Goal: Check status: Check status

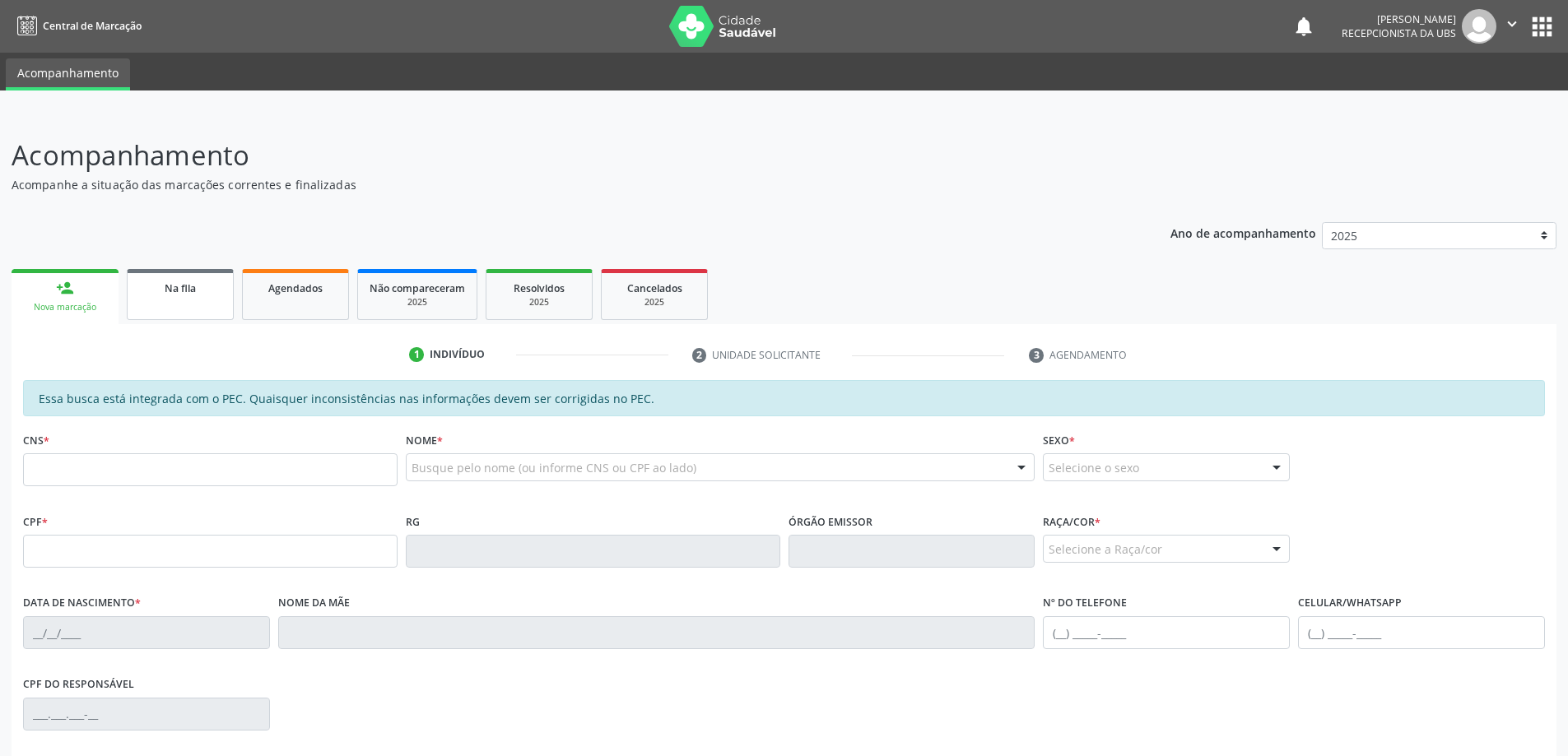
click at [173, 297] on link "Na fila" at bounding box center [180, 294] width 107 height 51
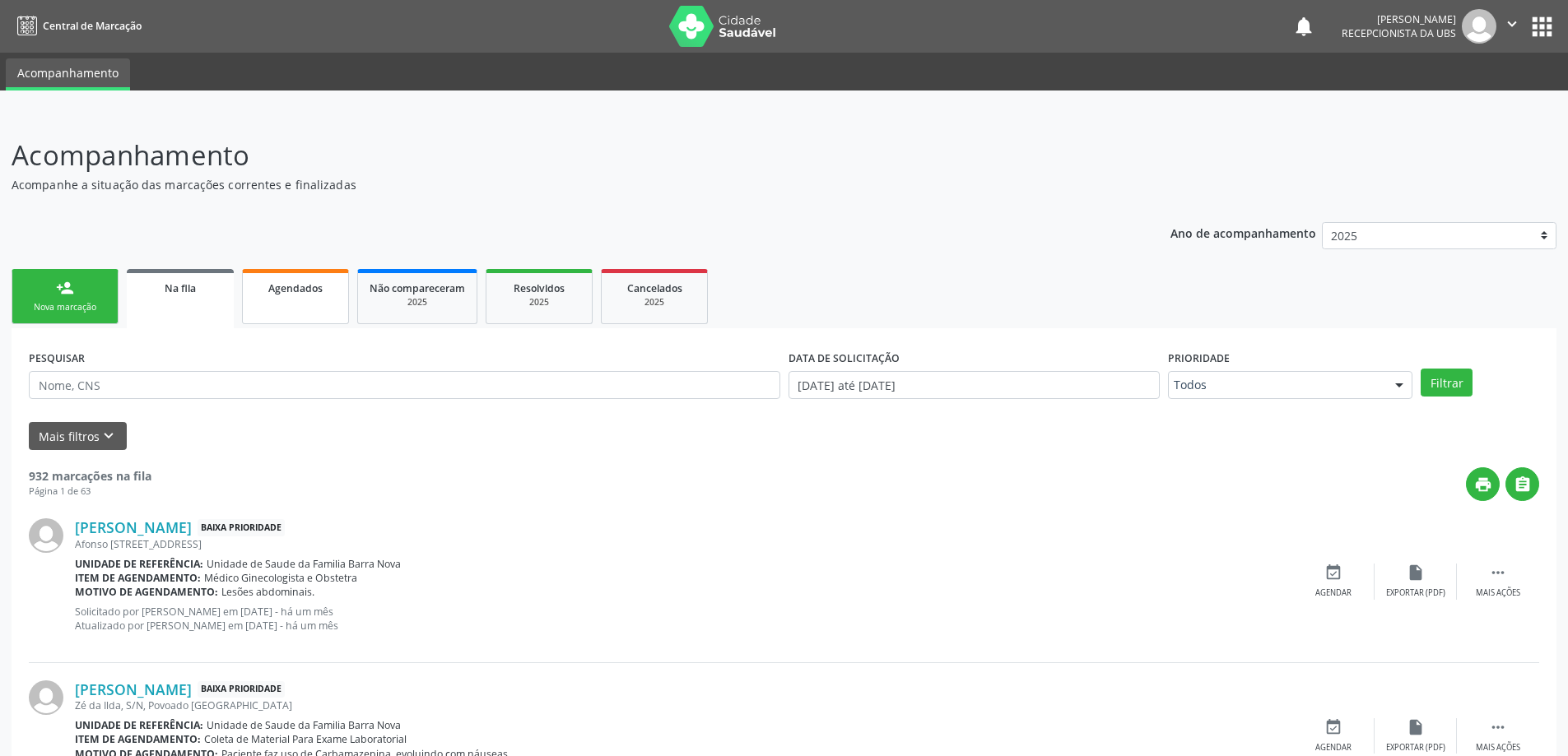
click at [298, 288] on span "Agendados" at bounding box center [295, 288] width 55 height 14
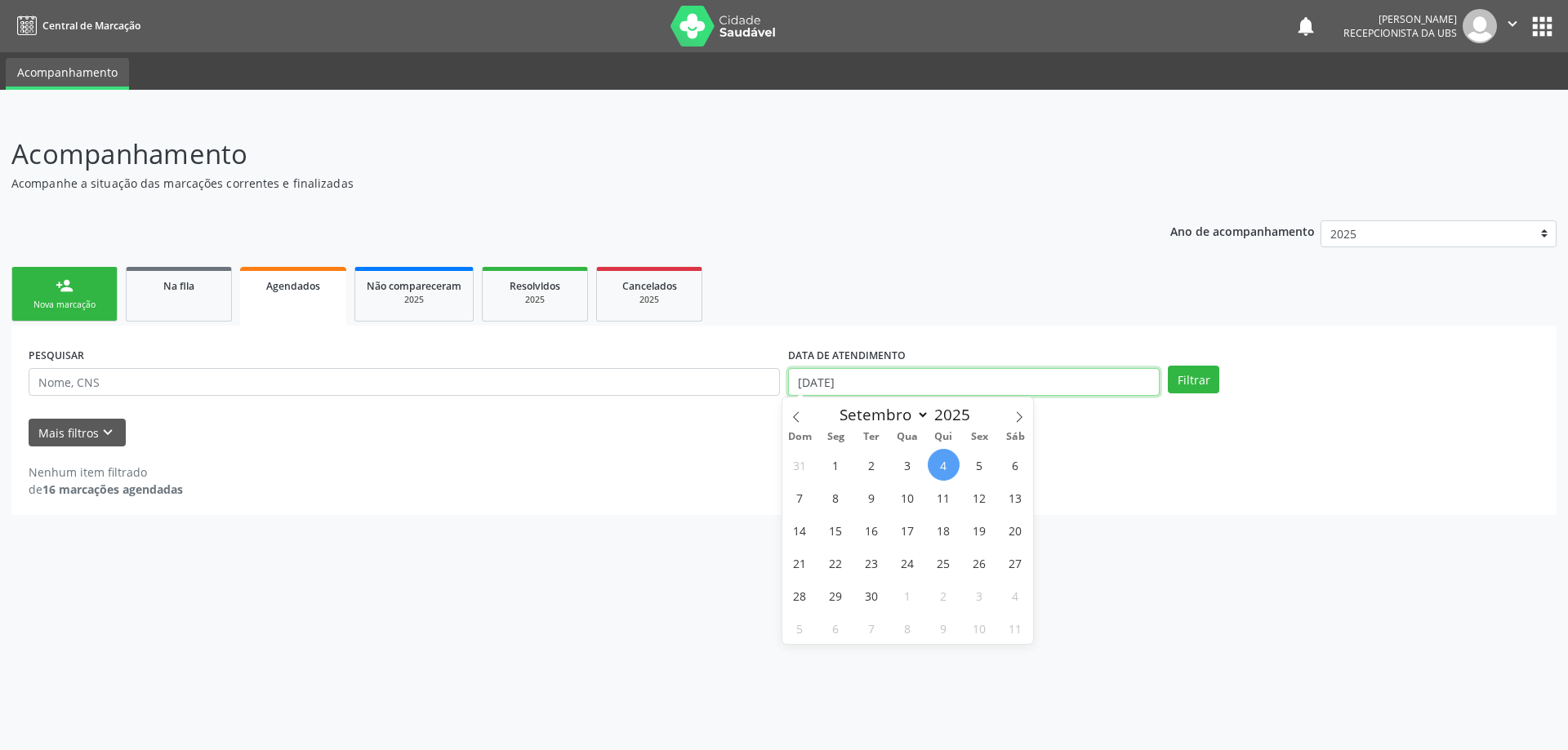
click at [1101, 394] on input "[DATE]" at bounding box center [974, 381] width 372 height 28
click at [839, 471] on span "1" at bounding box center [835, 464] width 31 height 31
type input "[DATE]"
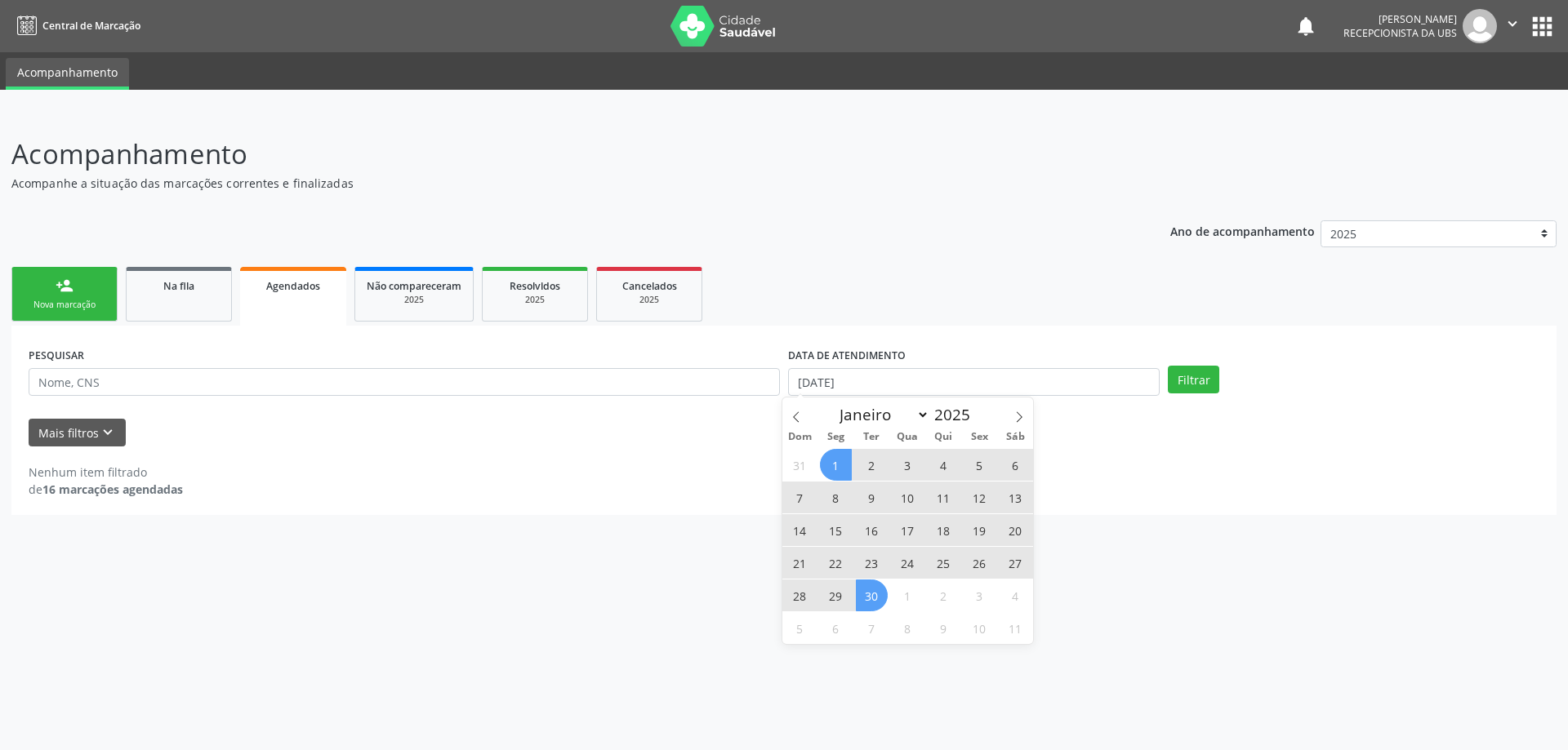
click at [869, 602] on span "30" at bounding box center [871, 595] width 31 height 31
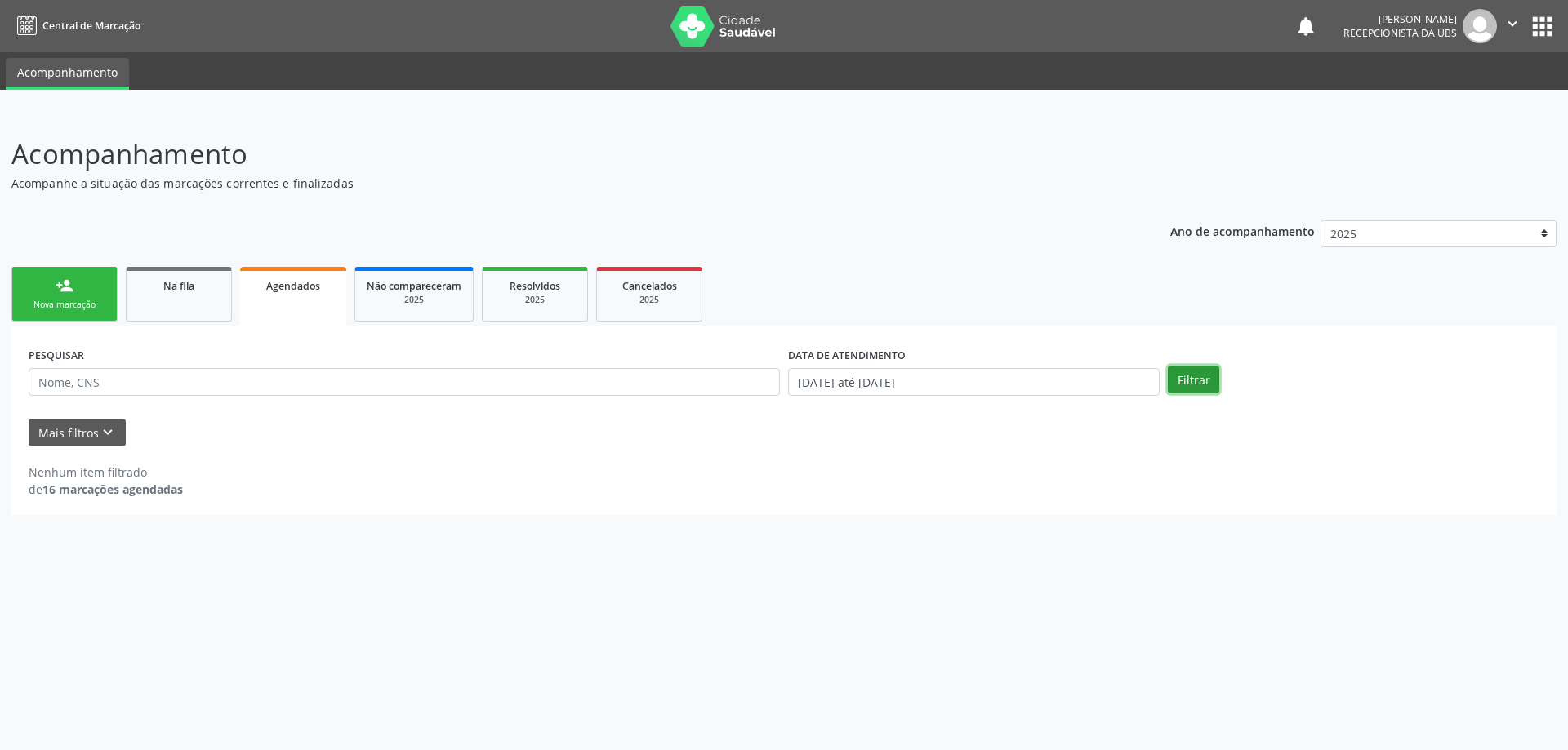
click at [1184, 375] on button "Filtrar" at bounding box center [1193, 379] width 51 height 28
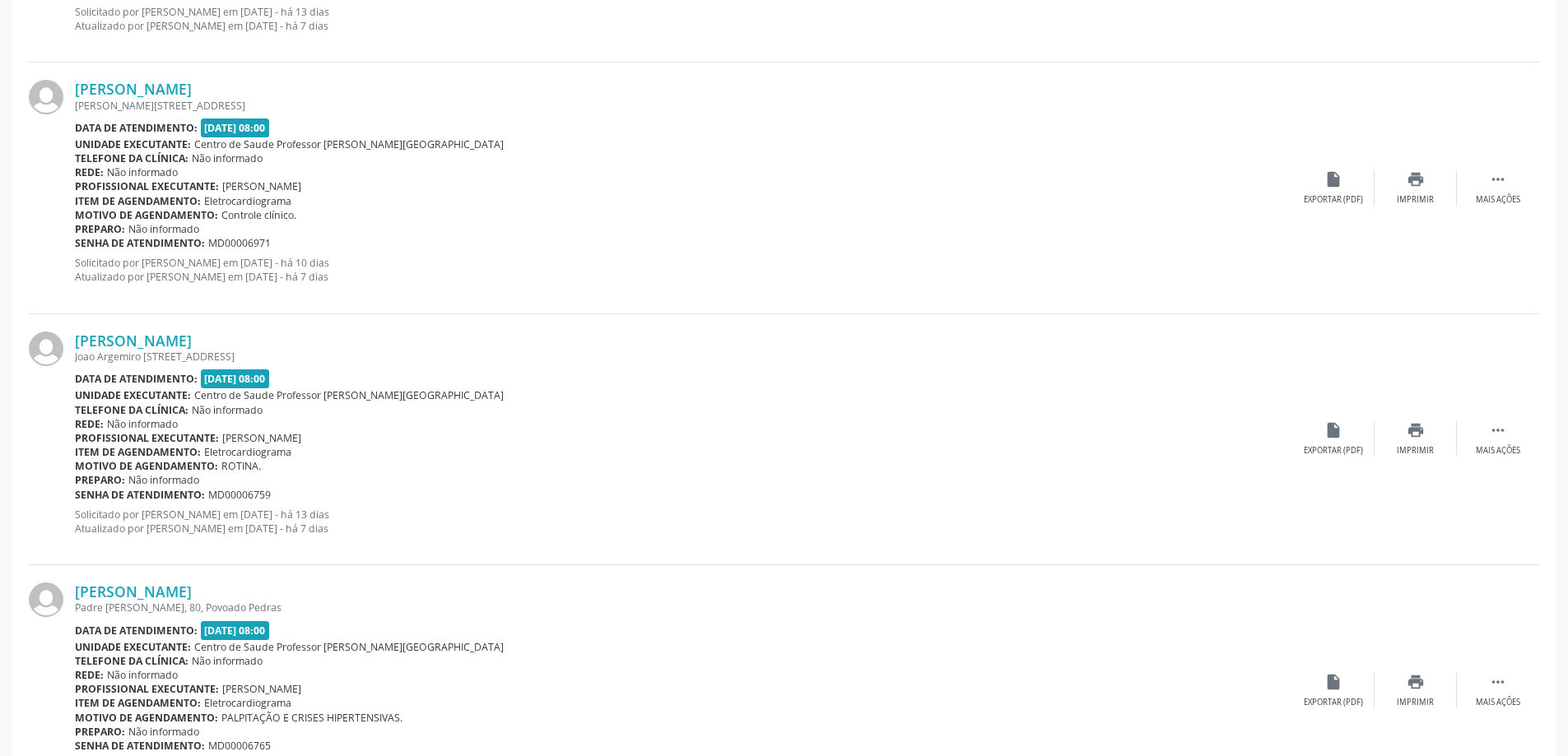
scroll to position [3591, 0]
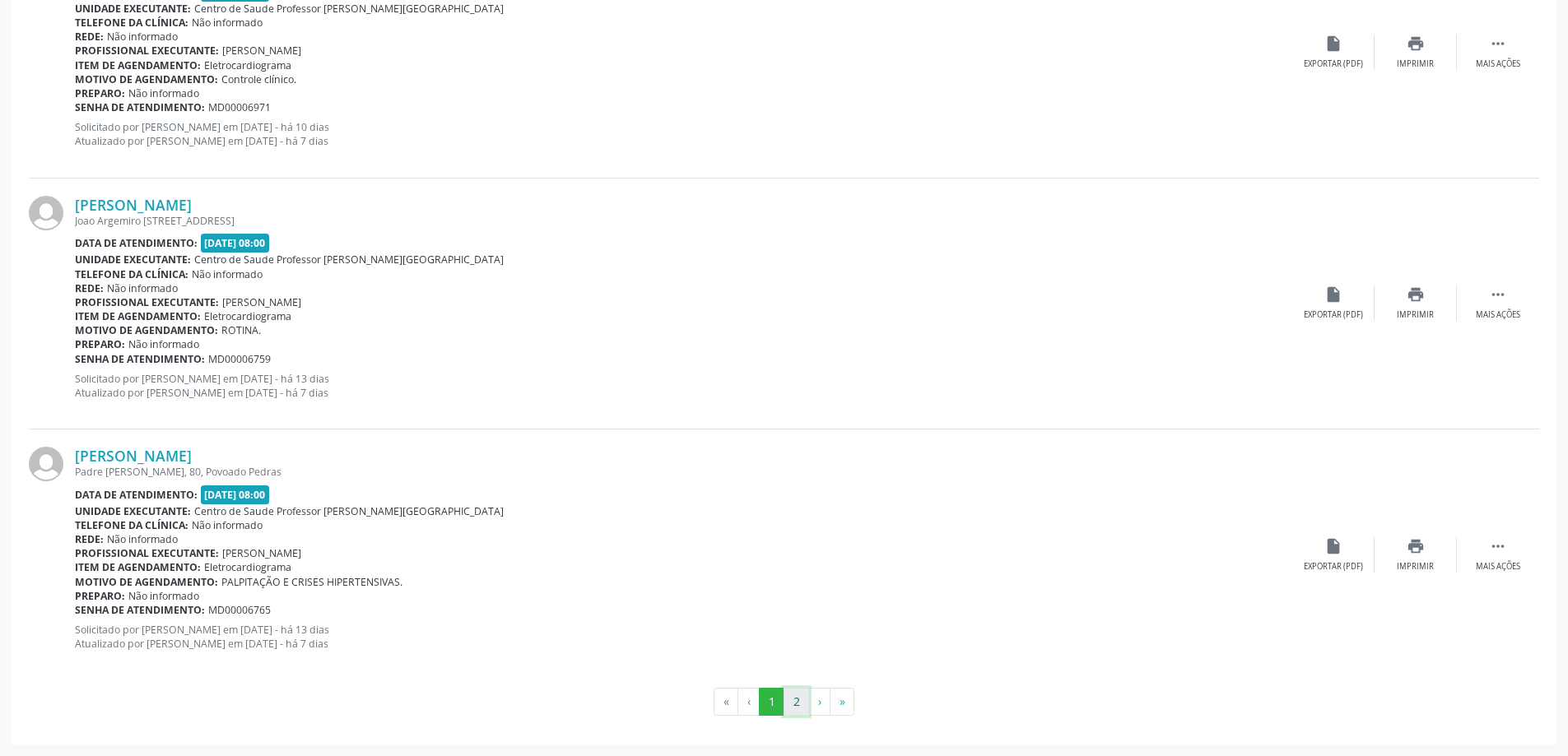
click at [801, 704] on button "2" at bounding box center [796, 701] width 26 height 28
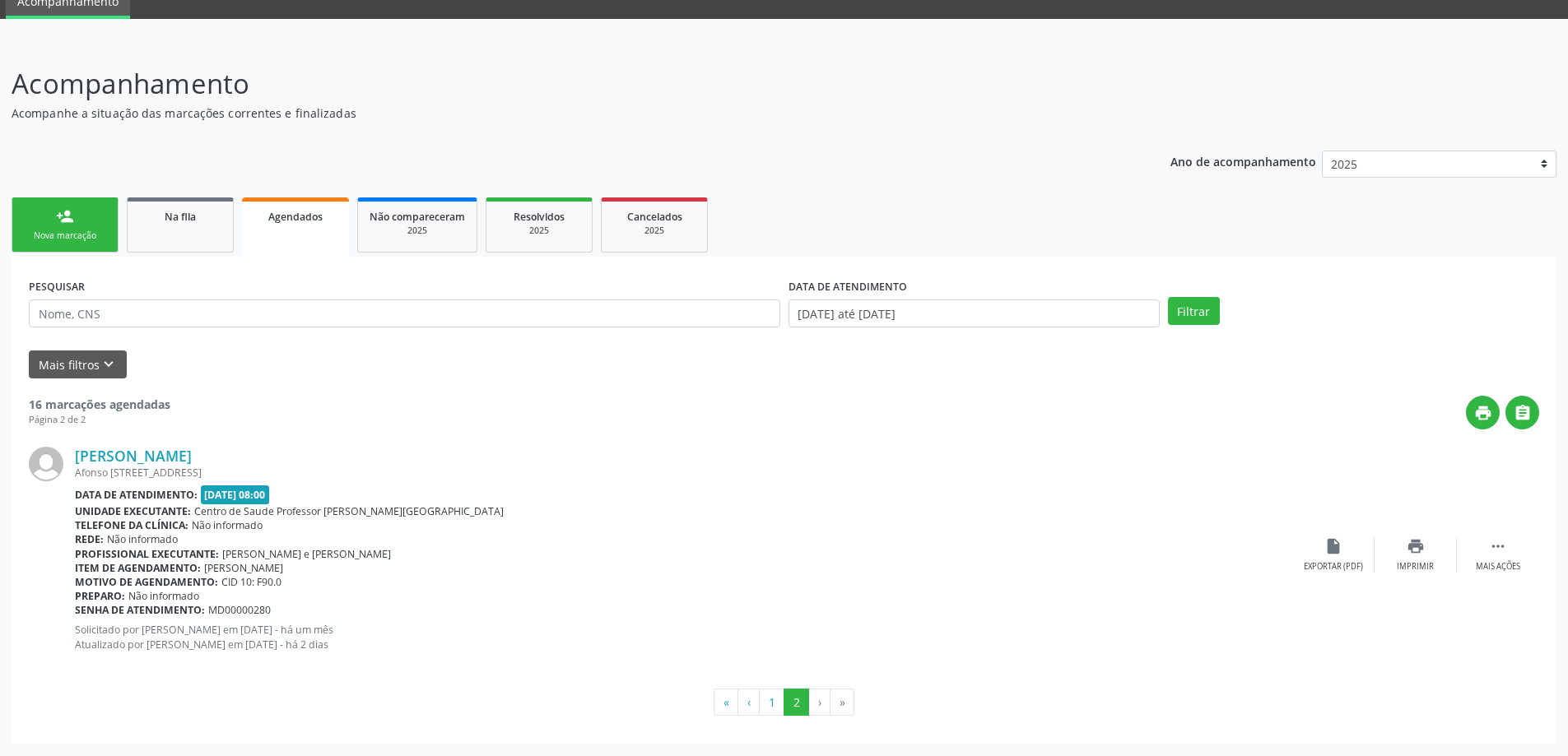
scroll to position [0, 0]
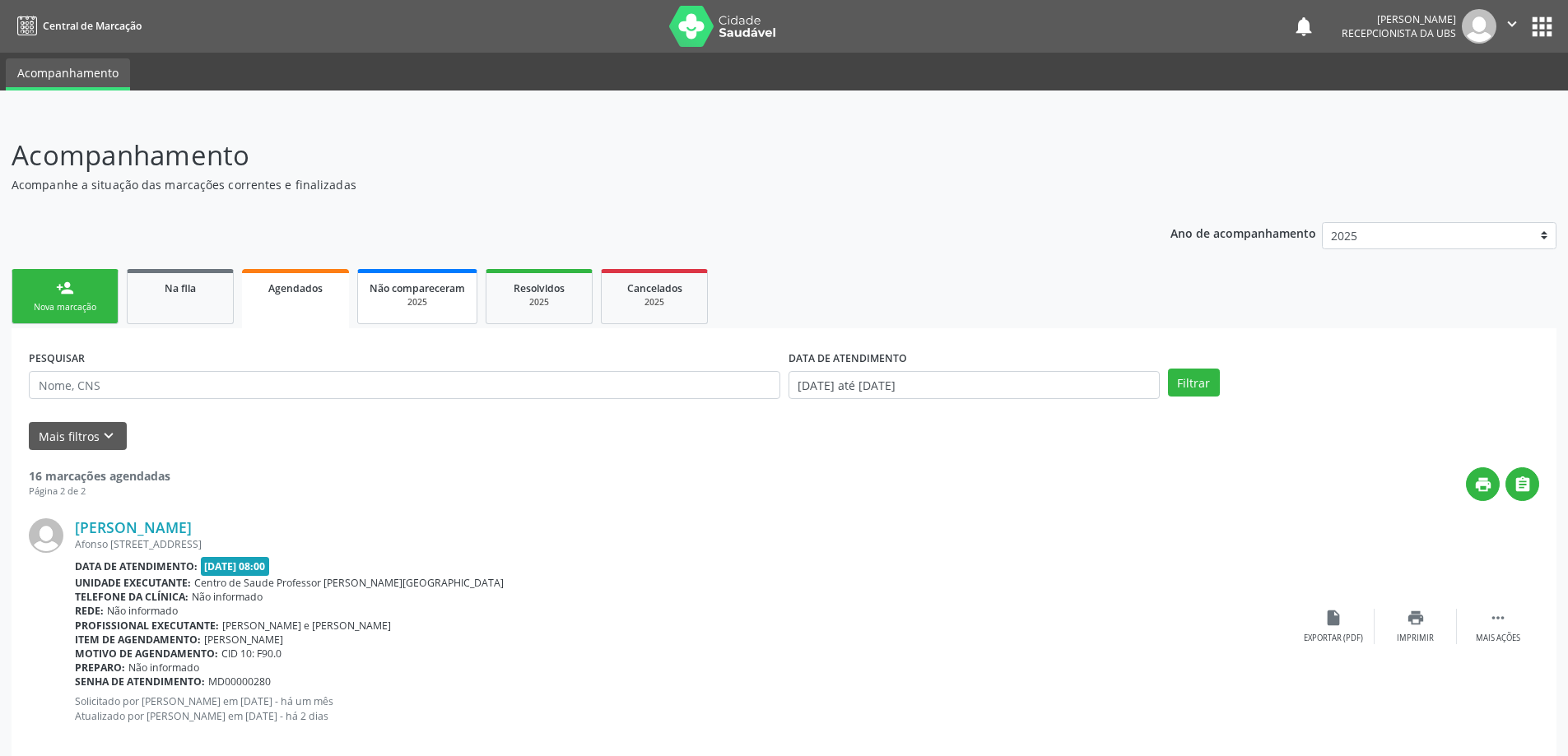
click at [429, 300] on div "2025" at bounding box center [418, 302] width 96 height 12
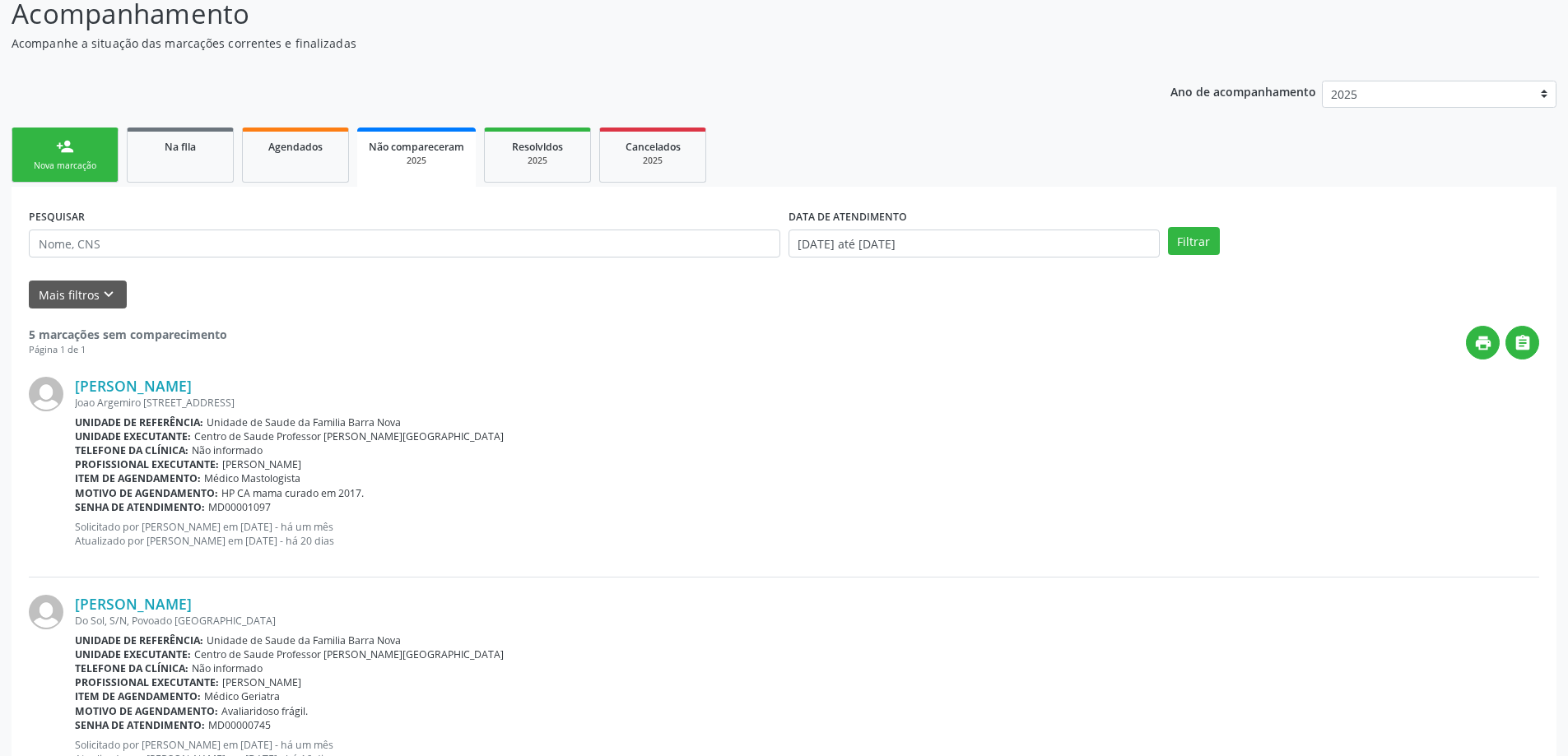
scroll to position [40, 0]
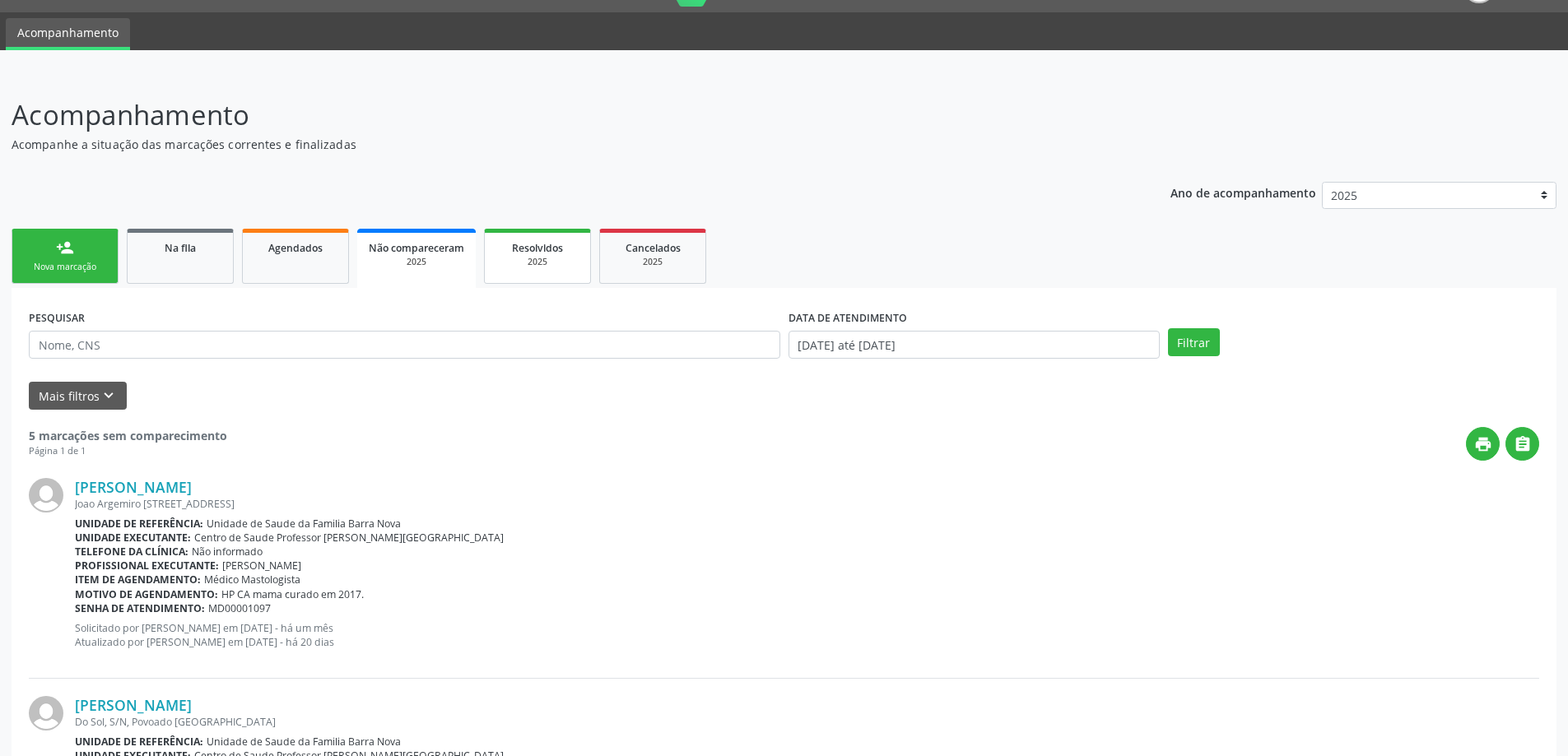
click at [535, 251] on span "Resolvidos" at bounding box center [537, 248] width 51 height 14
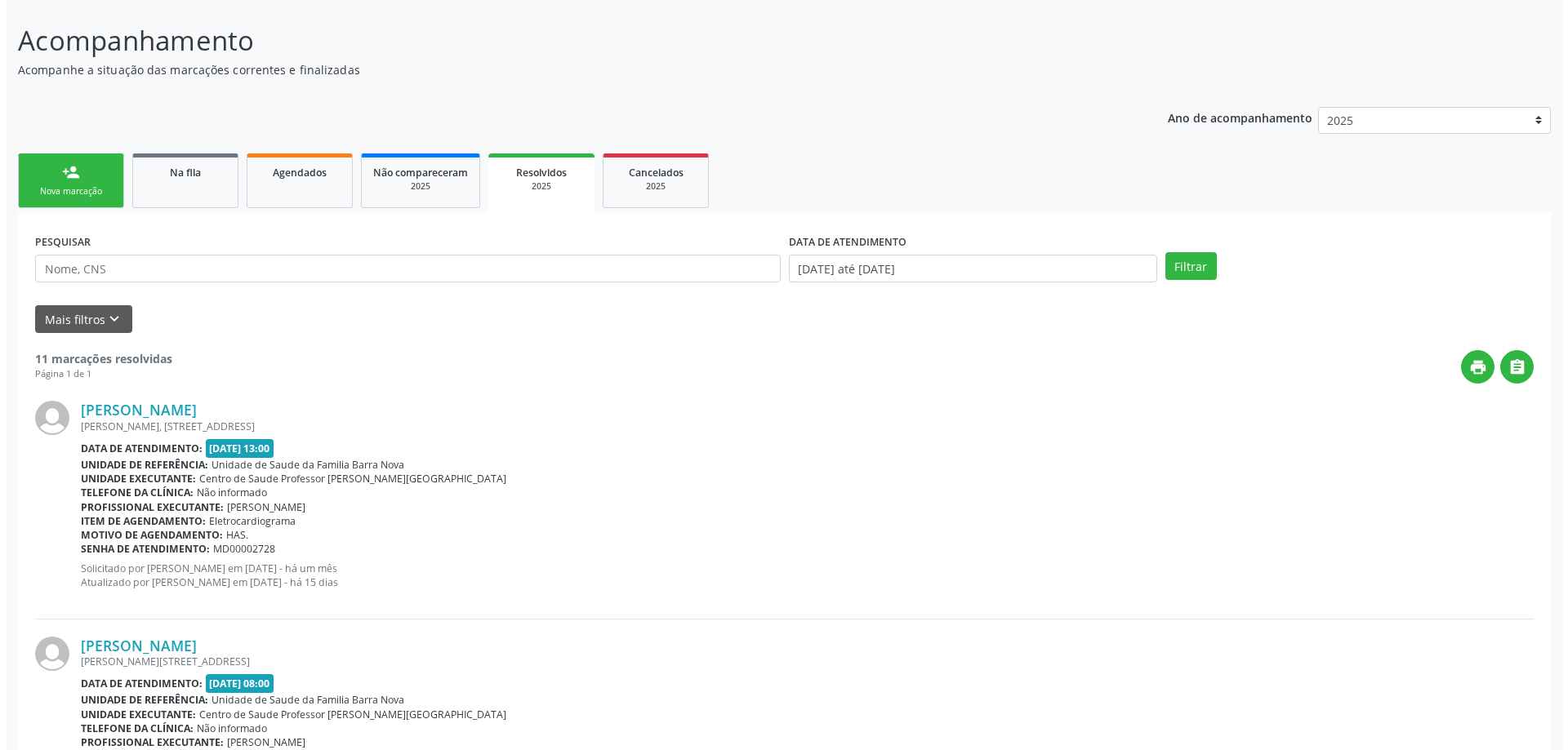
scroll to position [0, 0]
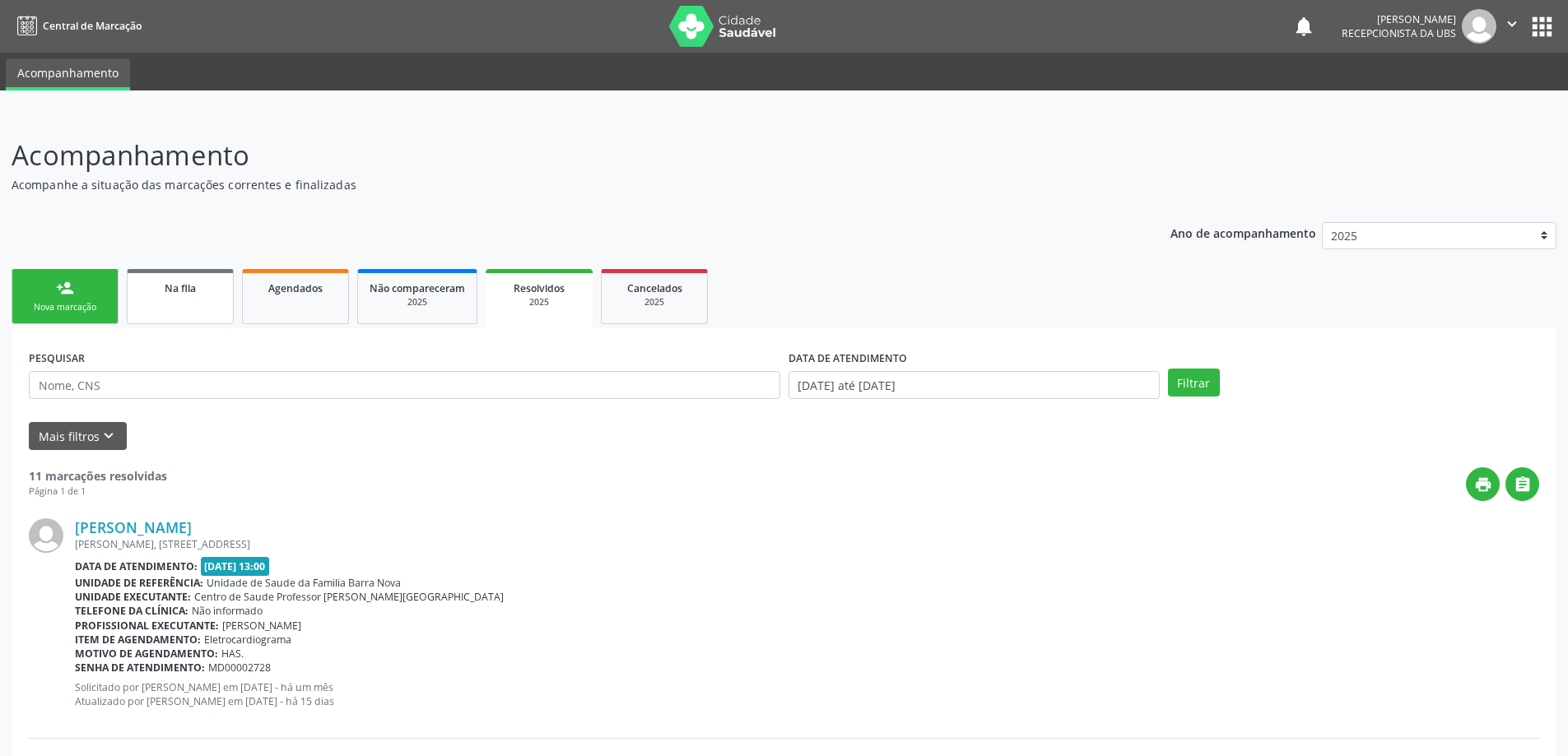
click at [181, 310] on link "Na fila" at bounding box center [180, 297] width 107 height 56
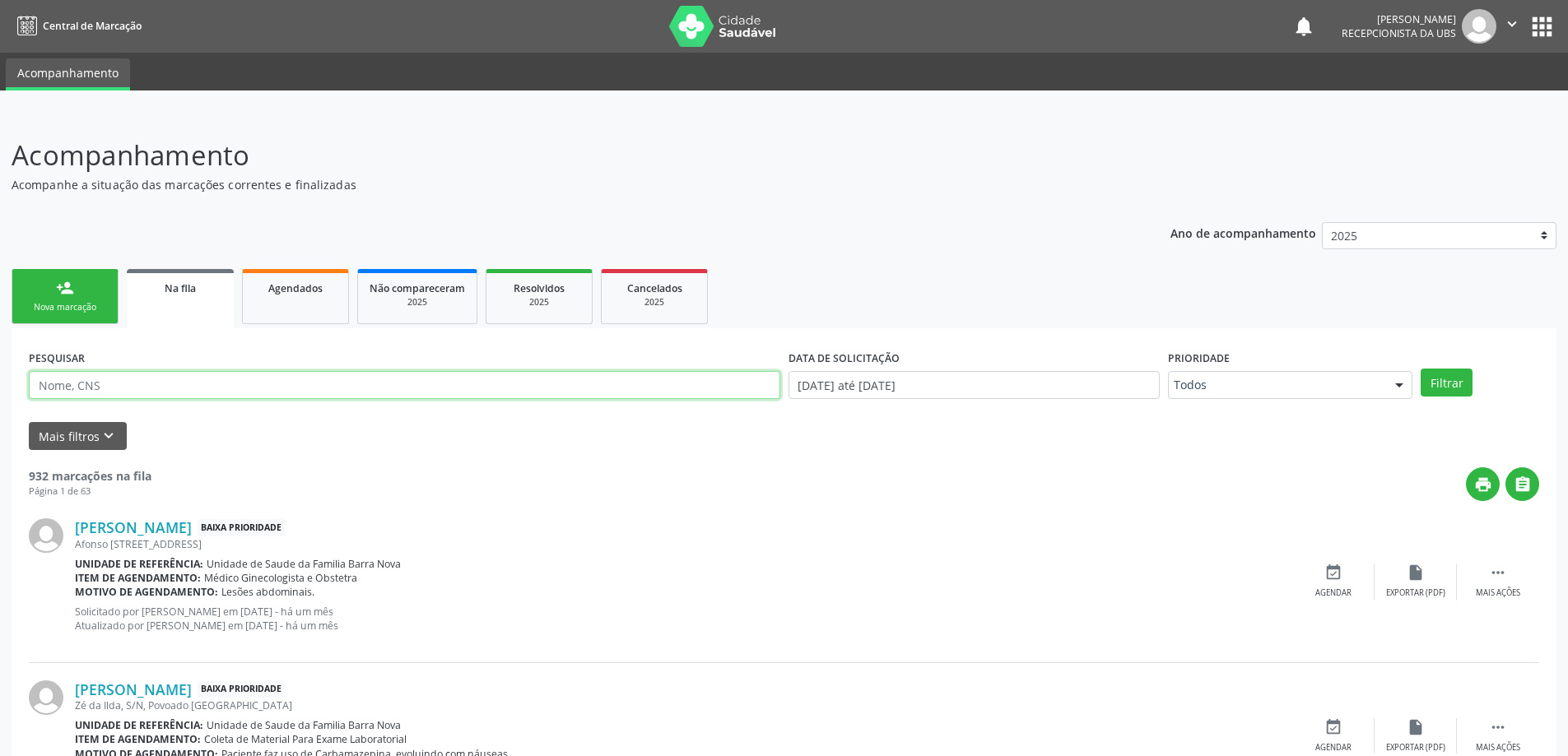
paste input "706204098969868"
click at [1421, 369] on button "Filtrar" at bounding box center [1447, 382] width 52 height 28
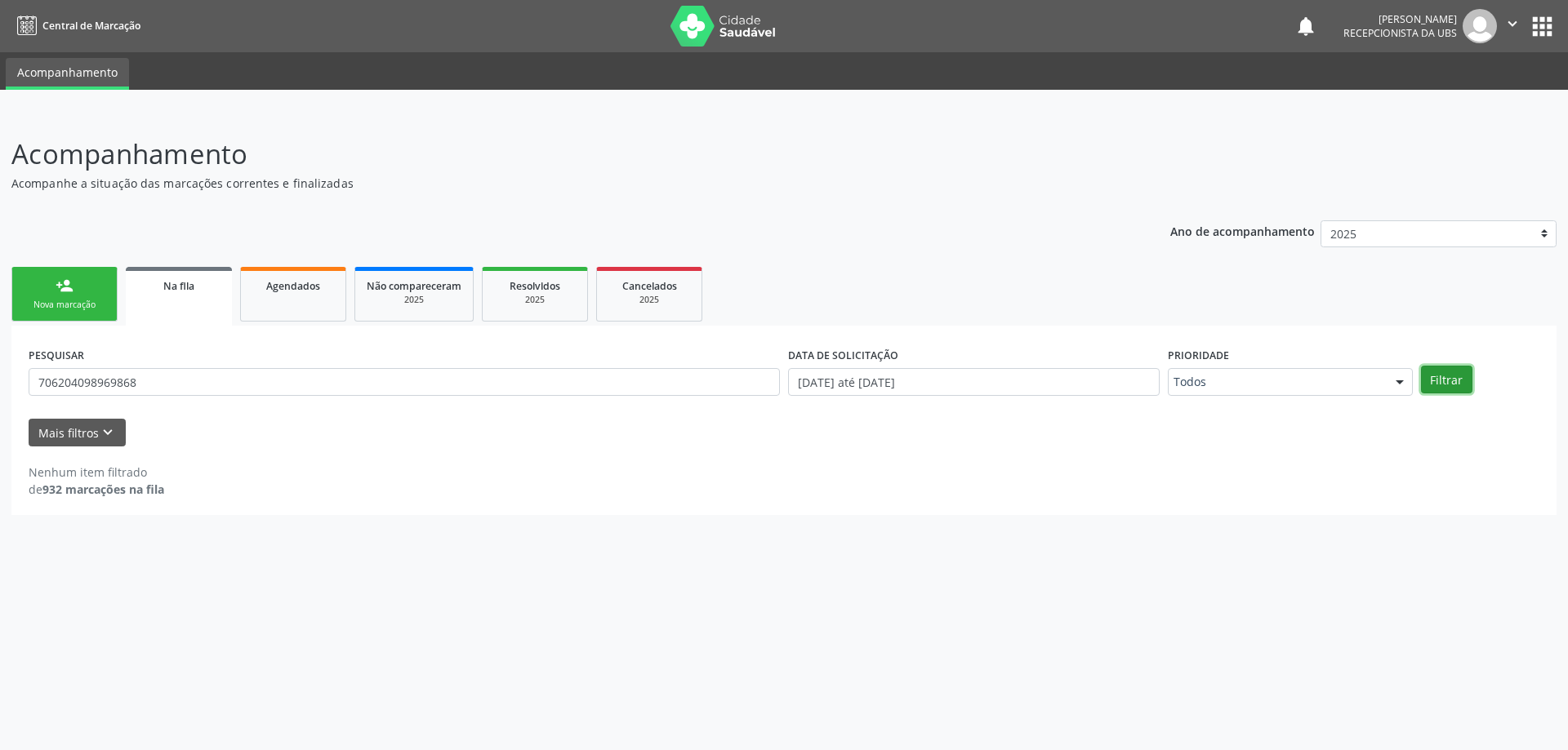
click at [1441, 378] on button "Filtrar" at bounding box center [1447, 379] width 51 height 28
click at [1444, 369] on button "Filtrar" at bounding box center [1447, 379] width 51 height 28
click at [651, 381] on input "706204098969868" at bounding box center [404, 381] width 751 height 28
type input "706204098969868"
click at [1442, 383] on button "Filtrar" at bounding box center [1447, 379] width 51 height 28
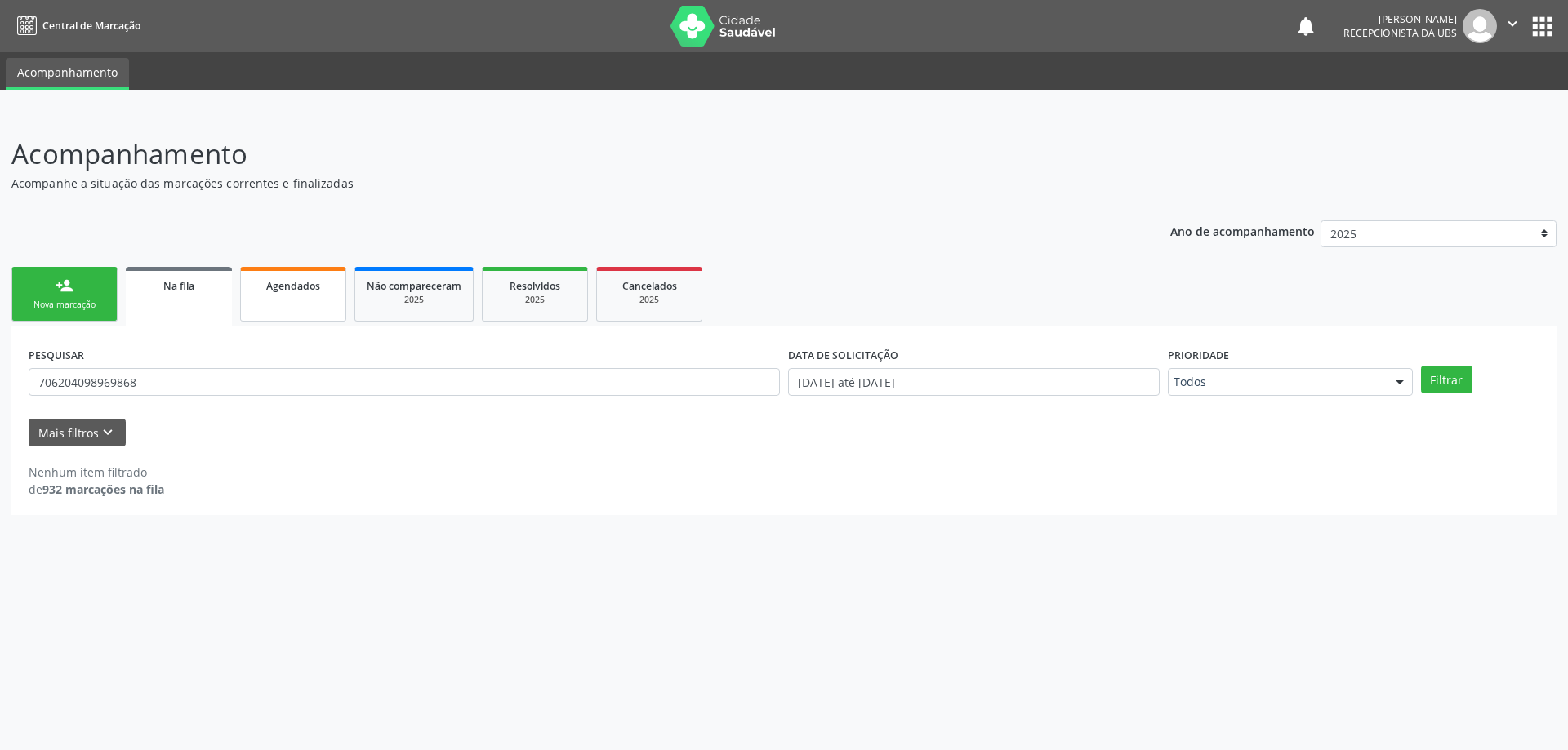
click at [298, 308] on link "Agendados" at bounding box center [294, 295] width 106 height 55
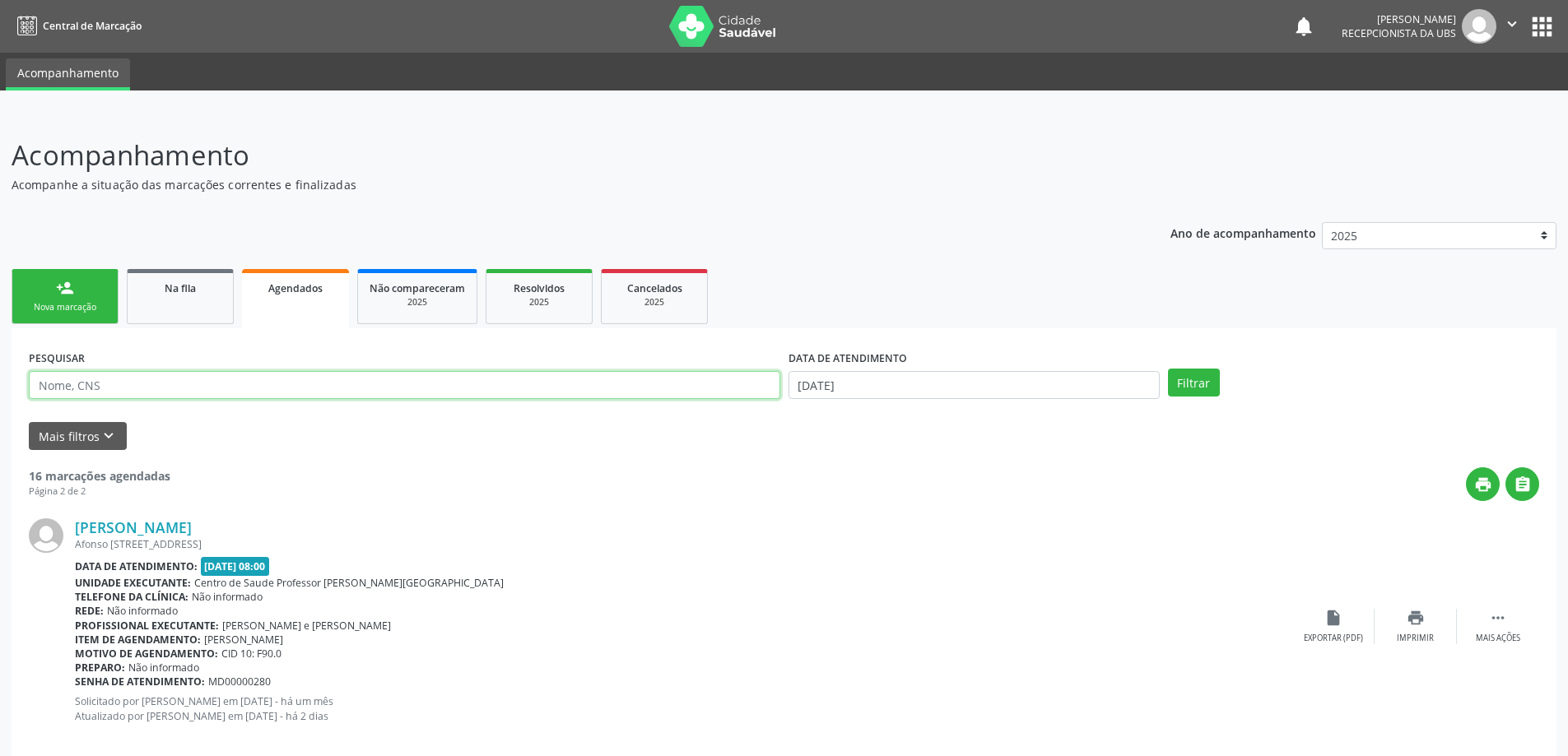
paste input "078.982.004-89"
type input "078.982.004-89"
drag, startPoint x: 137, startPoint y: 379, endPoint x: 0, endPoint y: 379, distance: 137.0
click at [0, 379] on div "Acompanhamento Acompanhe a situação das marcações correntes e finalizadas Relat…" at bounding box center [784, 471] width 1568 height 715
paste input "706204098969868"
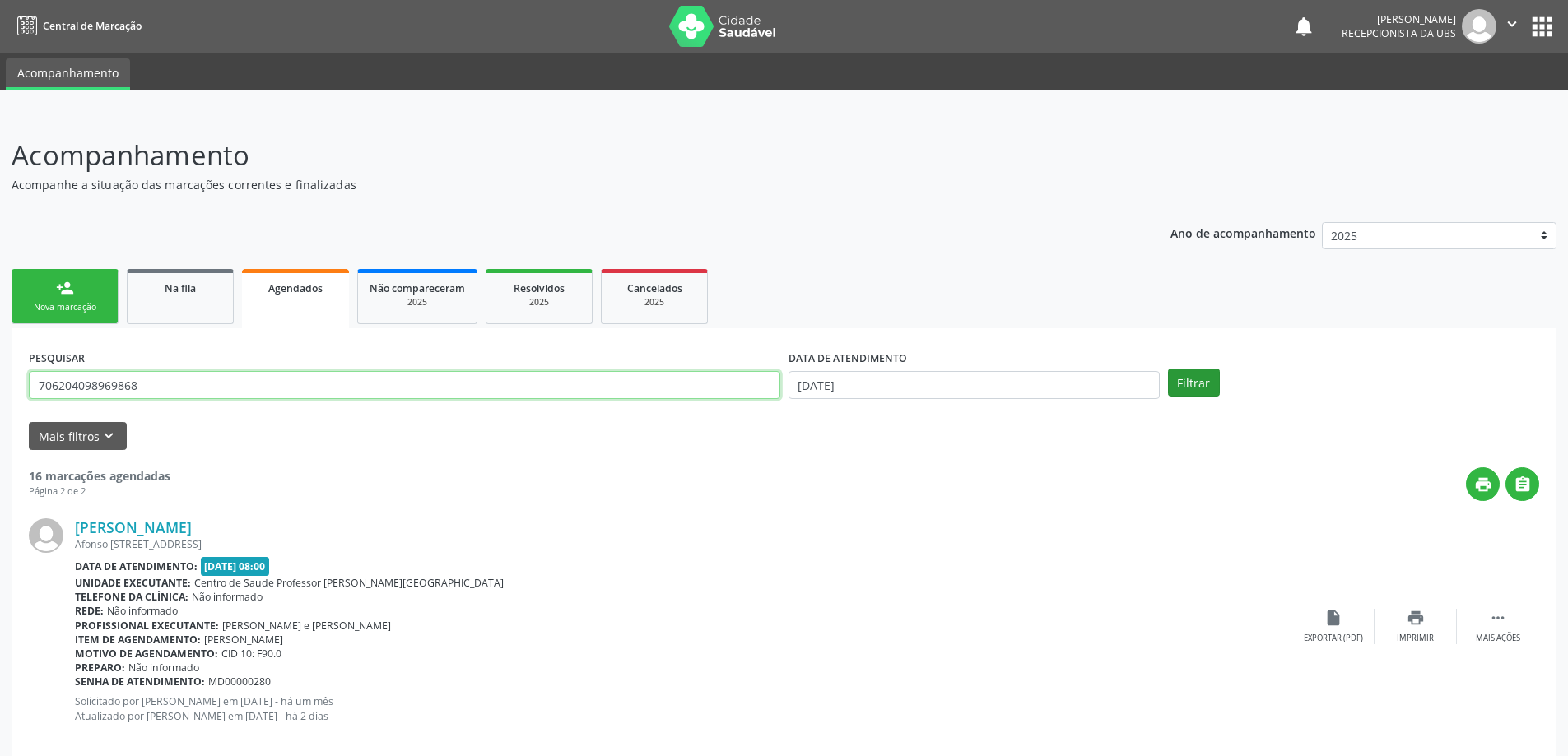
type input "706204098969868"
click at [1198, 384] on button "Filtrar" at bounding box center [1194, 382] width 52 height 28
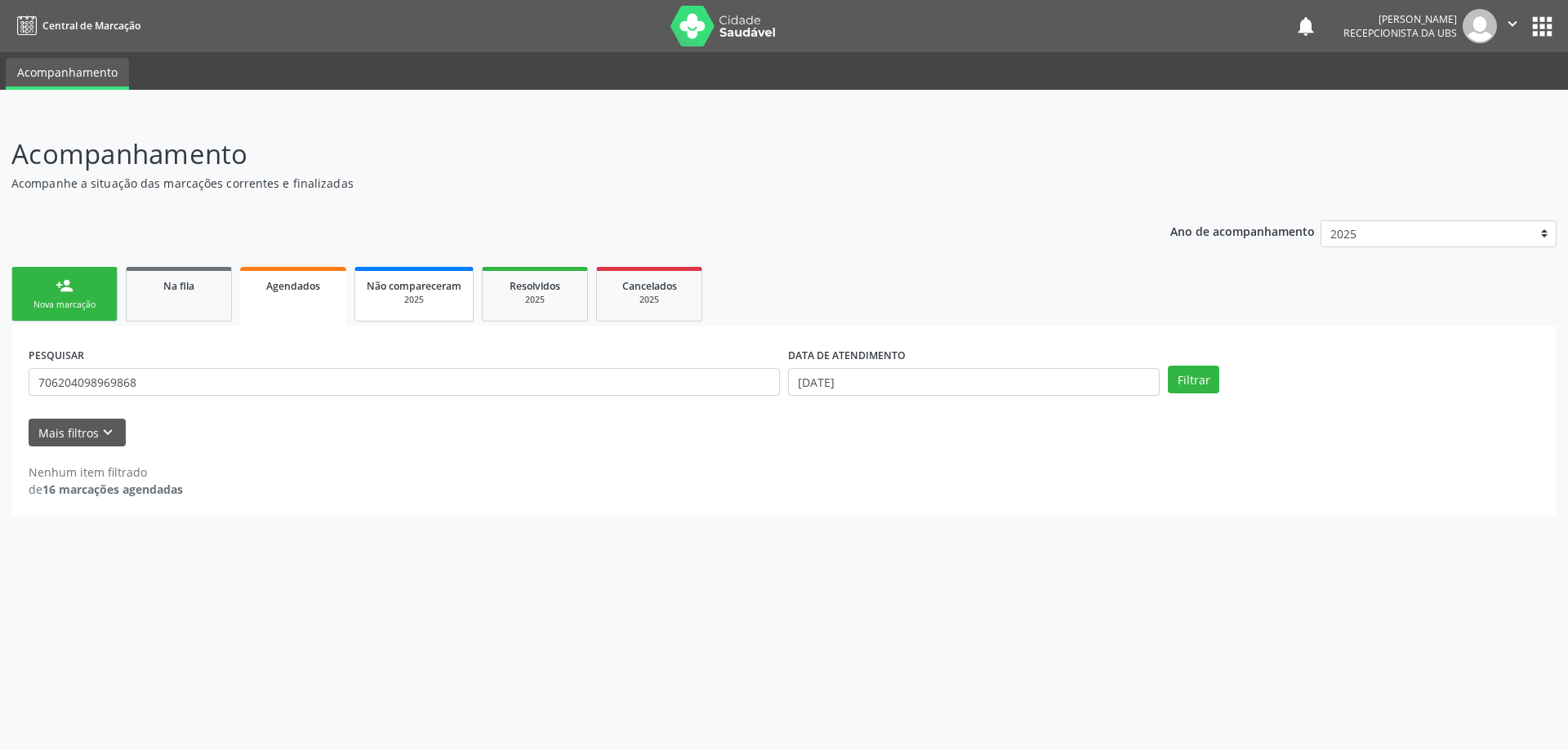
click at [426, 296] on div "2025" at bounding box center [415, 299] width 95 height 12
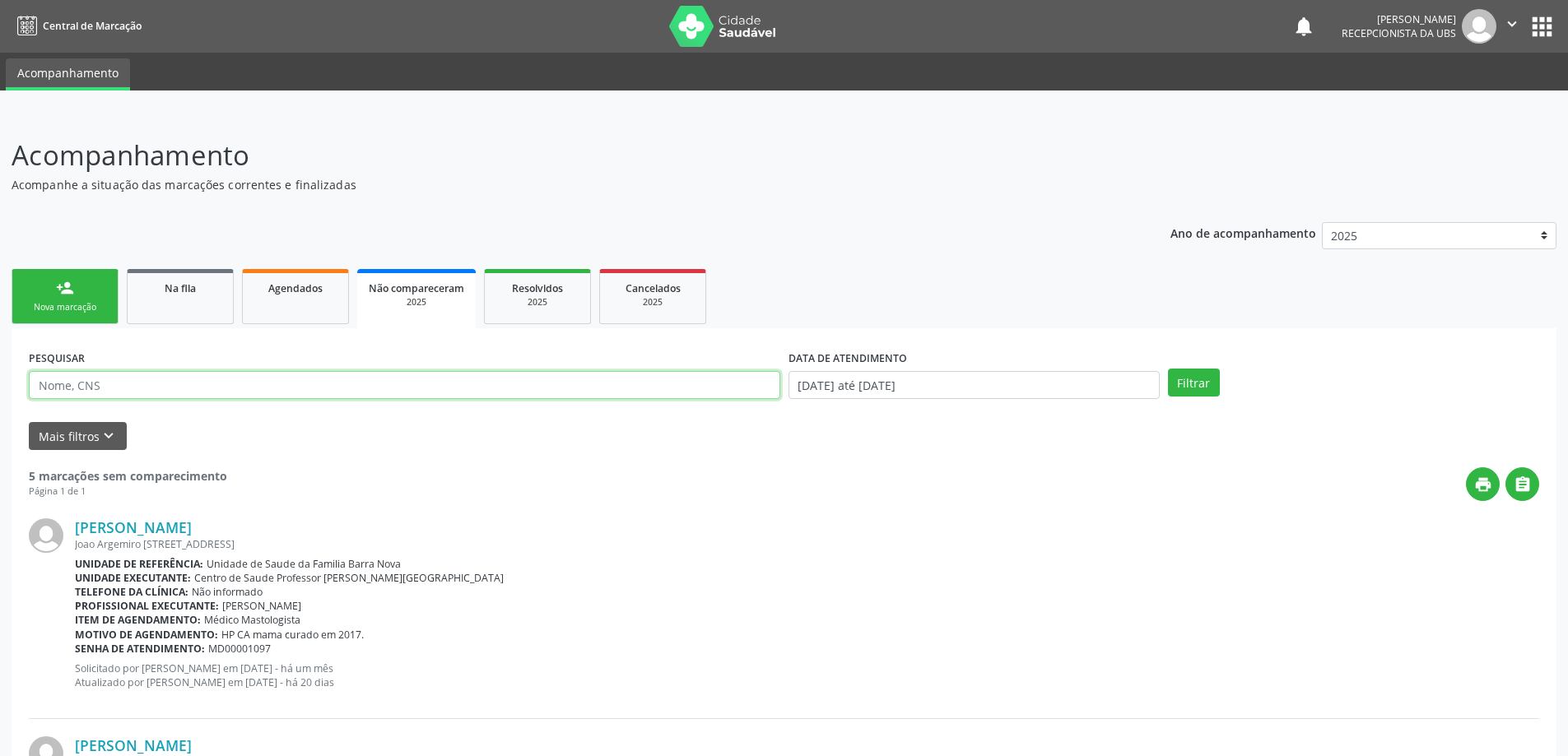
paste input "706204098969868"
type input "706204098969868"
click at [1188, 388] on button "Filtrar" at bounding box center [1194, 382] width 52 height 28
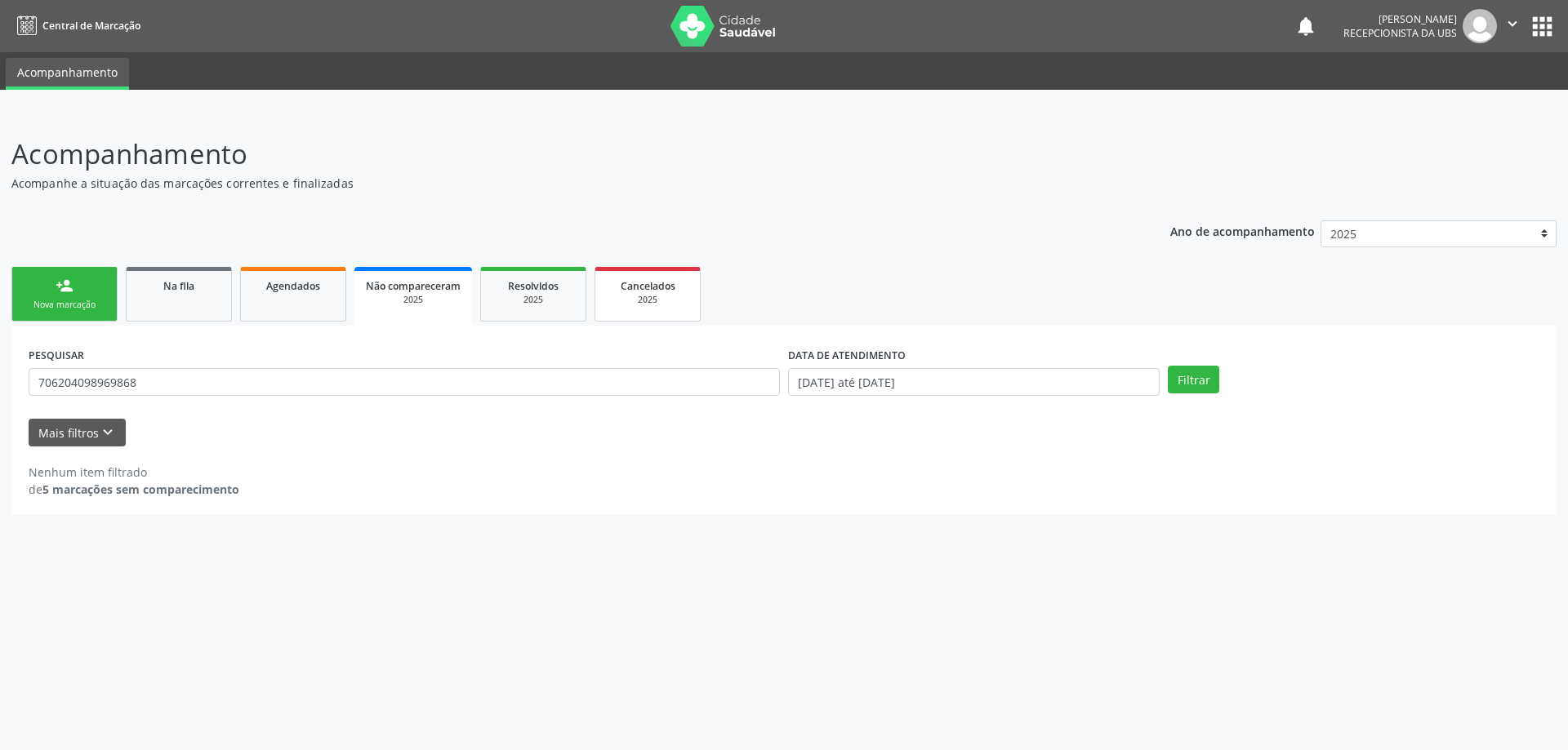
click at [671, 304] on div "2025" at bounding box center [648, 299] width 82 height 12
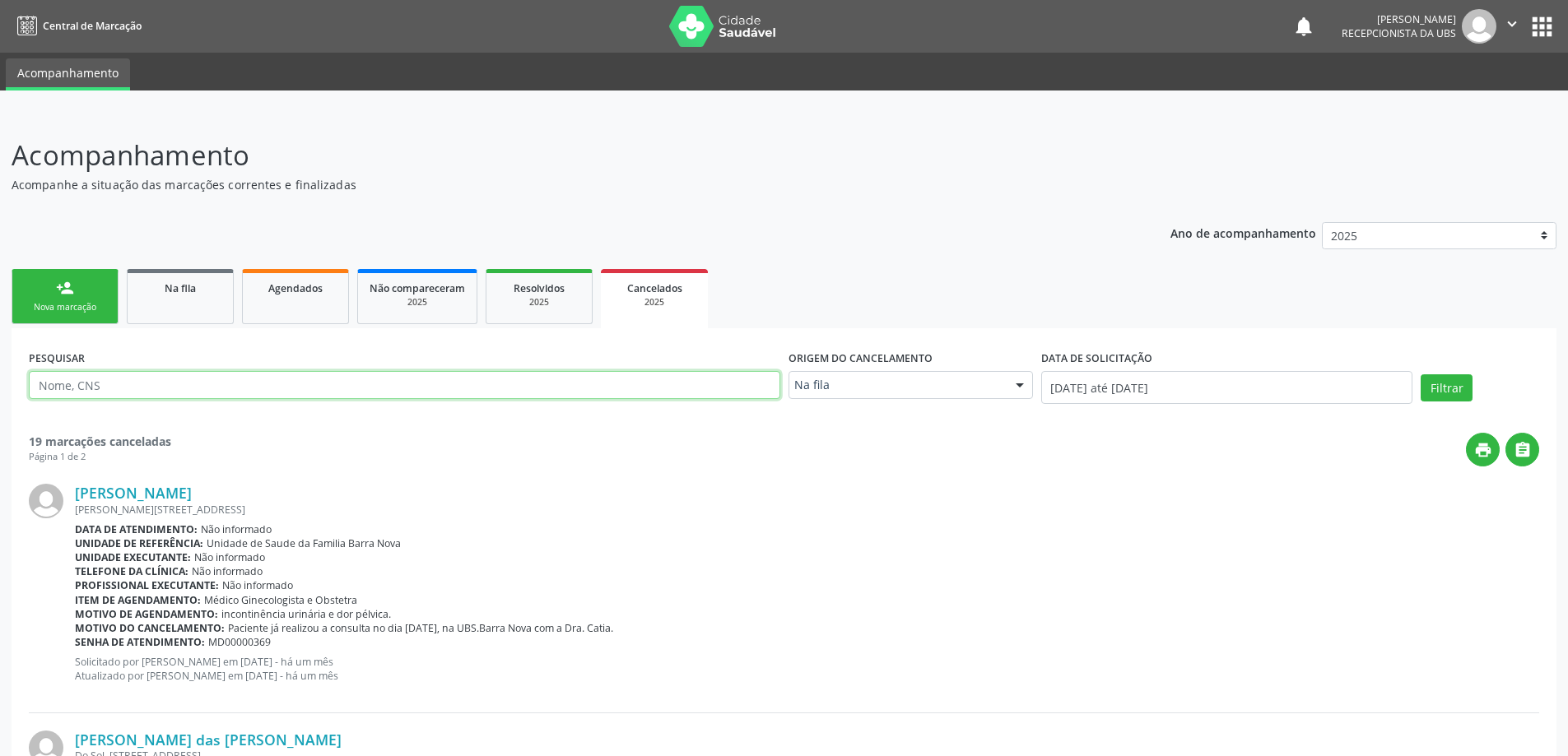
paste input "706204098969868"
type input "706204098969868"
click at [1441, 391] on button "Filtrar" at bounding box center [1447, 388] width 52 height 28
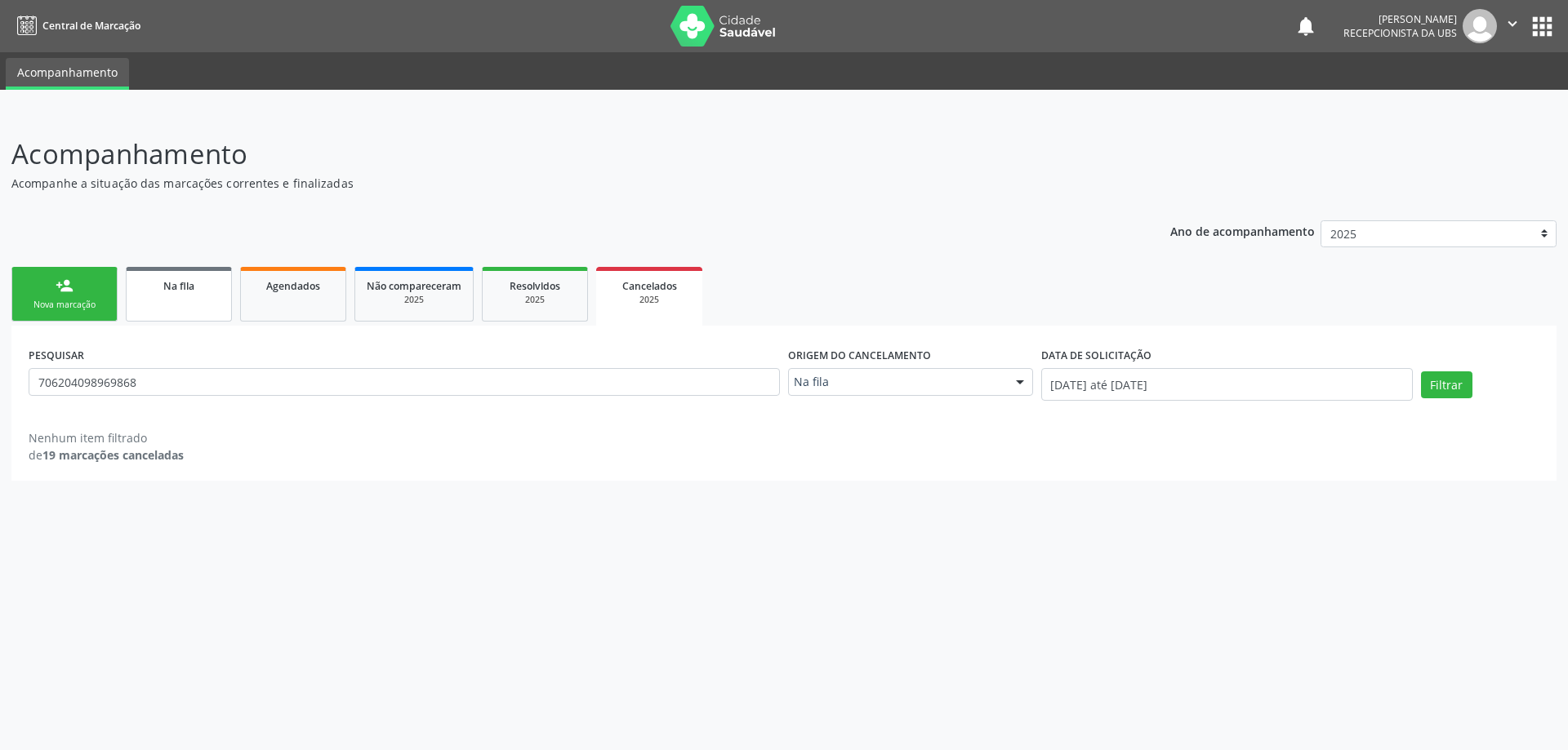
click at [161, 310] on link "Na fila" at bounding box center [179, 295] width 106 height 55
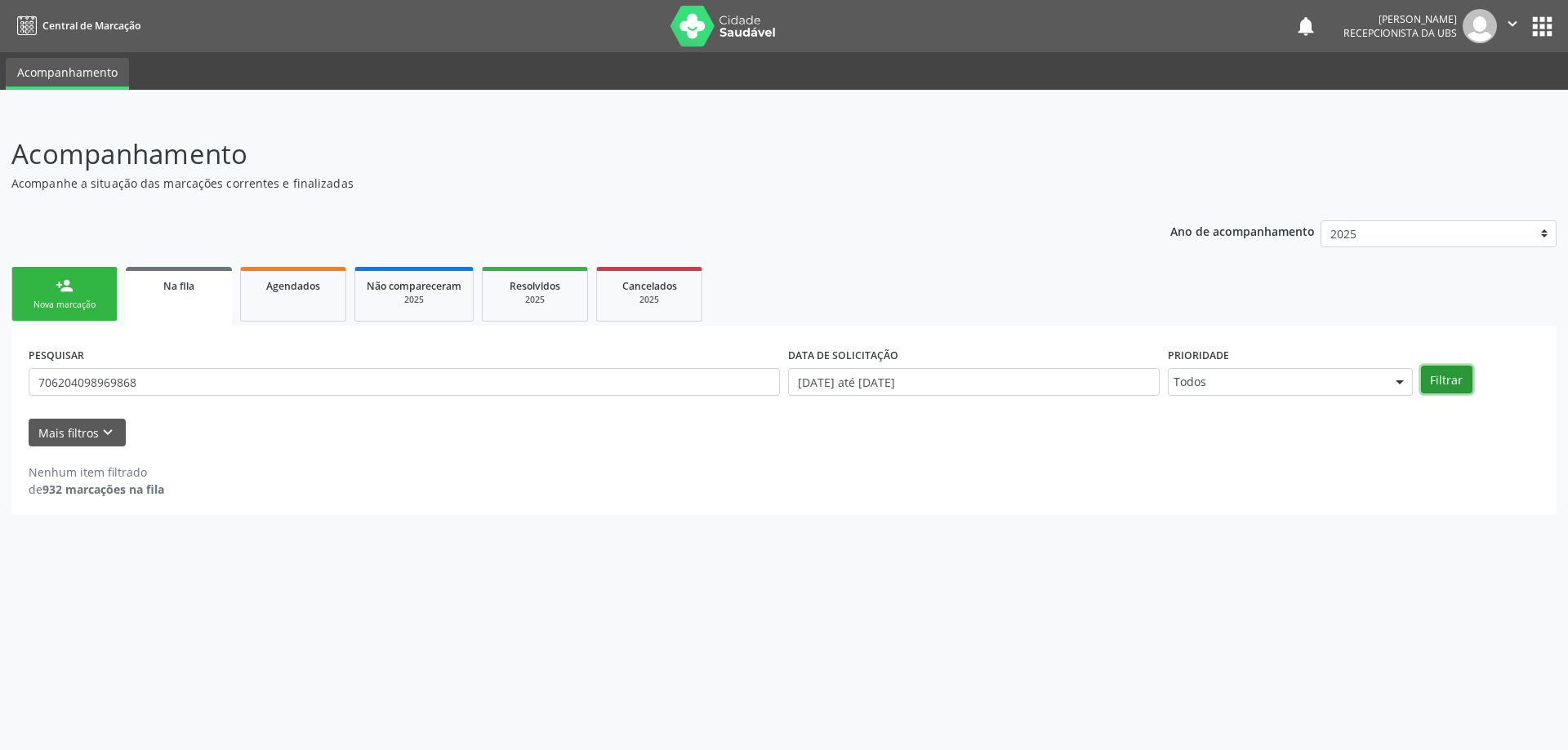
click at [1439, 385] on button "Filtrar" at bounding box center [1447, 379] width 51 height 28
click at [889, 381] on input "[DATE] até [DATE]" at bounding box center [974, 381] width 372 height 28
click at [846, 463] on span "1" at bounding box center [835, 464] width 31 height 31
type input "[DATE]"
click at [1440, 376] on button "Filtrar" at bounding box center [1447, 379] width 51 height 28
